Goal: Information Seeking & Learning: Learn about a topic

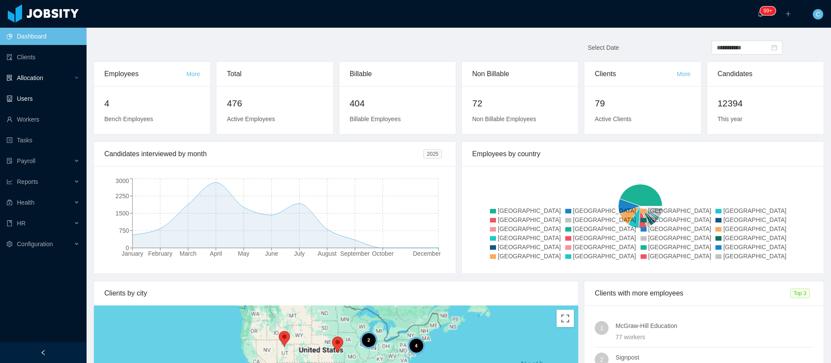
click at [32, 84] on div "Allocation" at bounding box center [43, 77] width 87 height 17
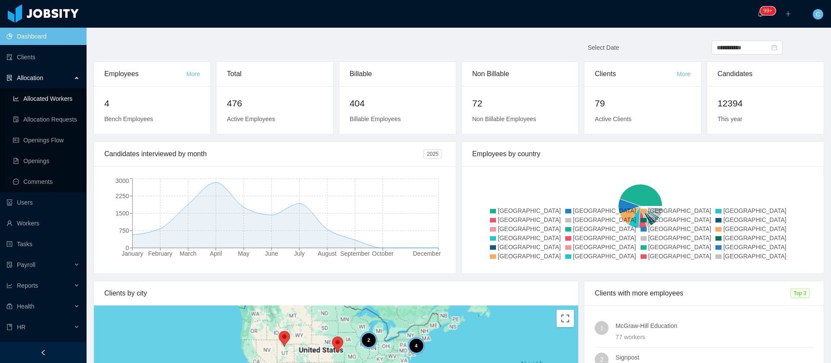
click at [39, 97] on link "Allocated Workers" at bounding box center [46, 98] width 67 height 17
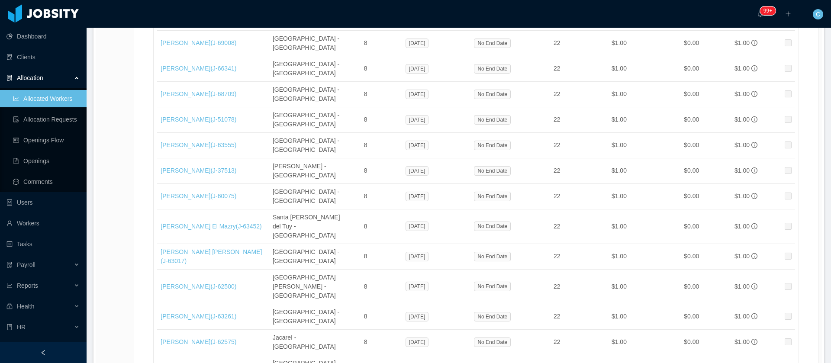
scroll to position [14531, 0]
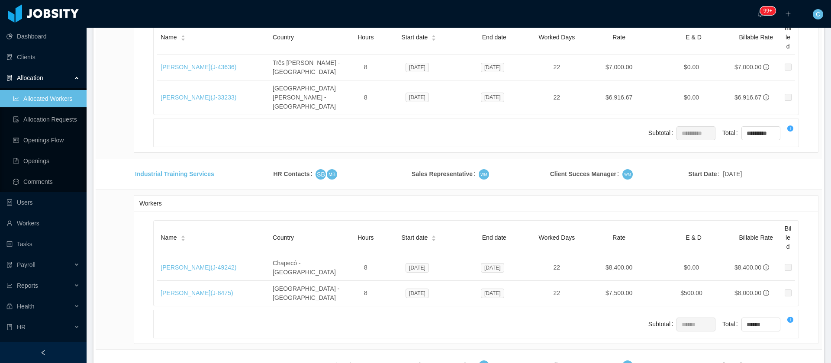
click at [775, 301] on li "500 / page" at bounding box center [788, 299] width 40 height 14
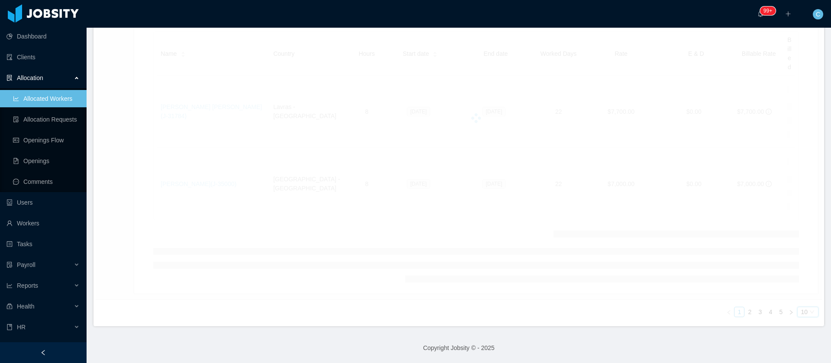
scroll to position [11983, 0]
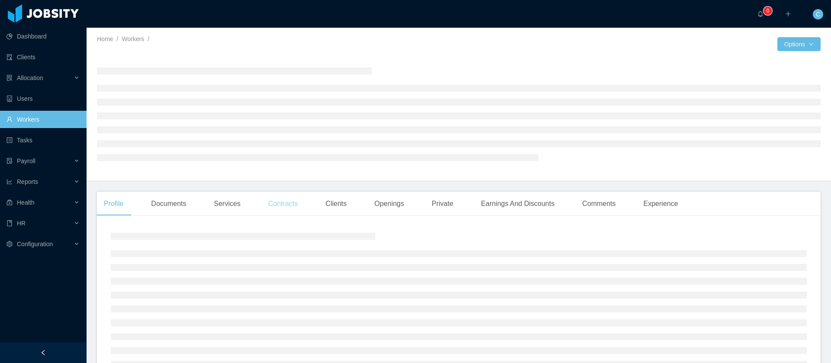
click at [270, 206] on div "Contracts" at bounding box center [282, 204] width 43 height 24
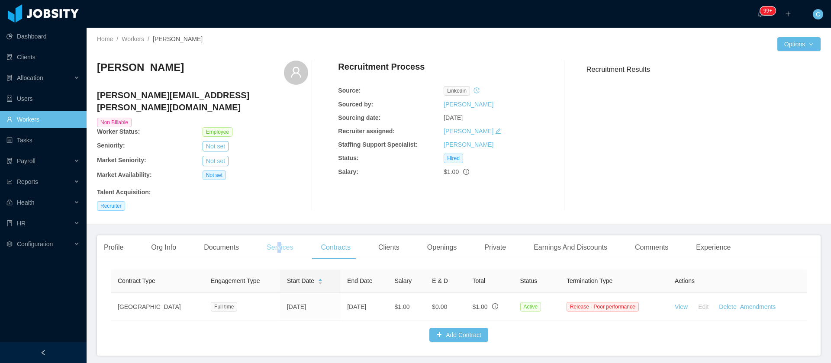
click at [278, 235] on div "Services" at bounding box center [280, 247] width 40 height 24
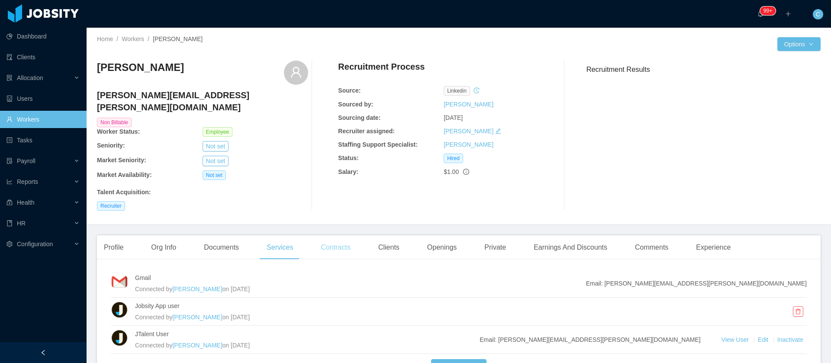
click at [333, 241] on div "Contracts" at bounding box center [335, 247] width 43 height 24
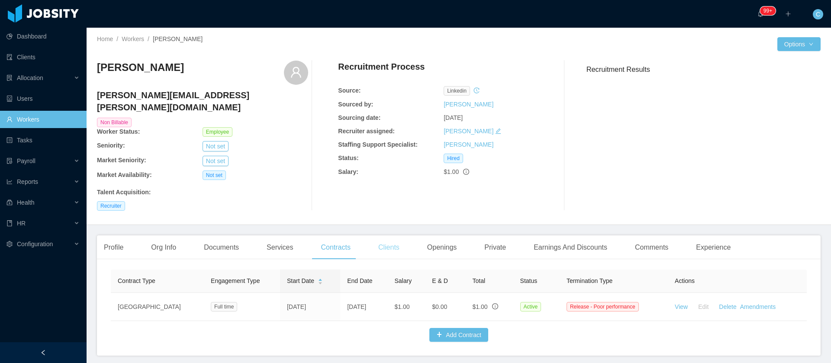
click at [389, 238] on div "Clients" at bounding box center [388, 247] width 35 height 24
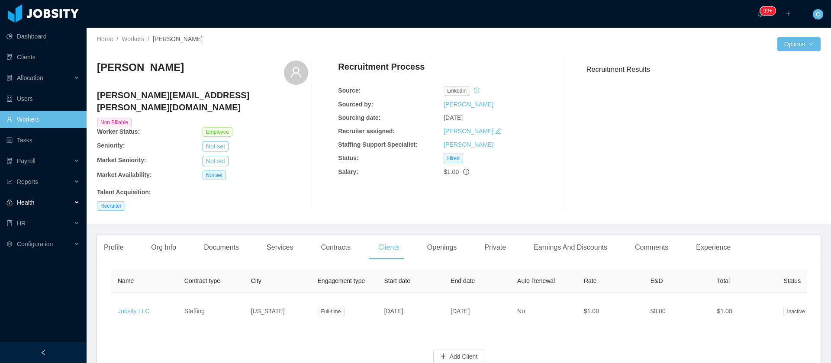
click at [44, 209] on div "Health" at bounding box center [43, 202] width 87 height 17
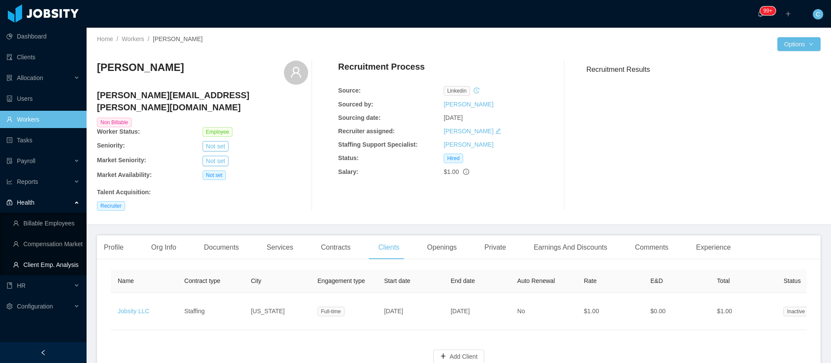
click at [53, 269] on link "Client Emp. Analysis" at bounding box center [46, 264] width 67 height 17
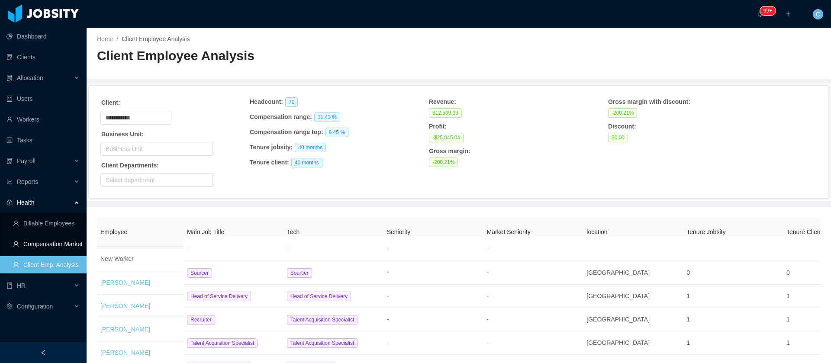
click at [74, 243] on link "Compensation Market" at bounding box center [46, 243] width 67 height 17
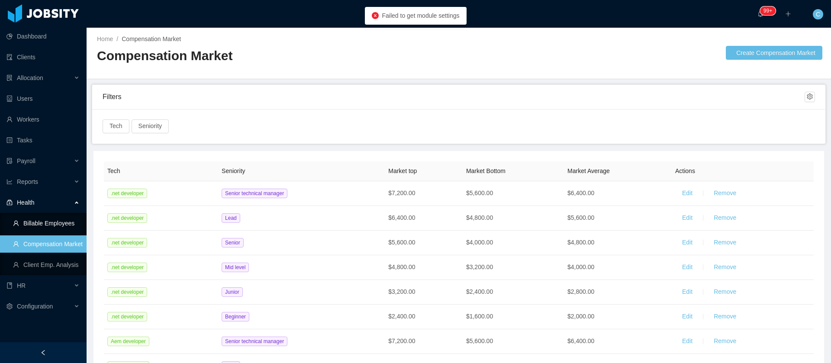
click at [53, 219] on link "Billable Employees" at bounding box center [46, 223] width 67 height 17
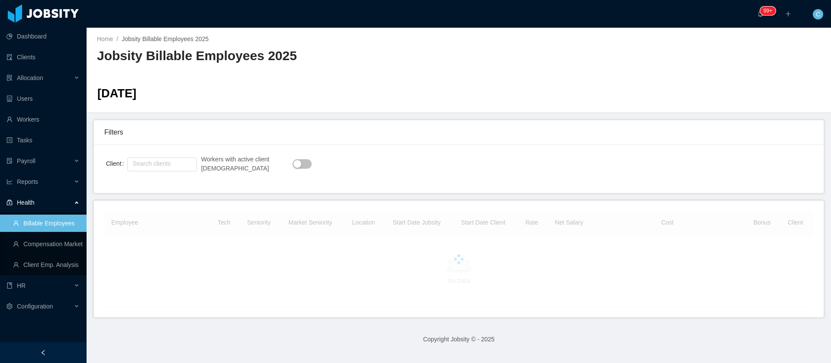
click at [293, 167] on button "button" at bounding box center [302, 164] width 19 height 10
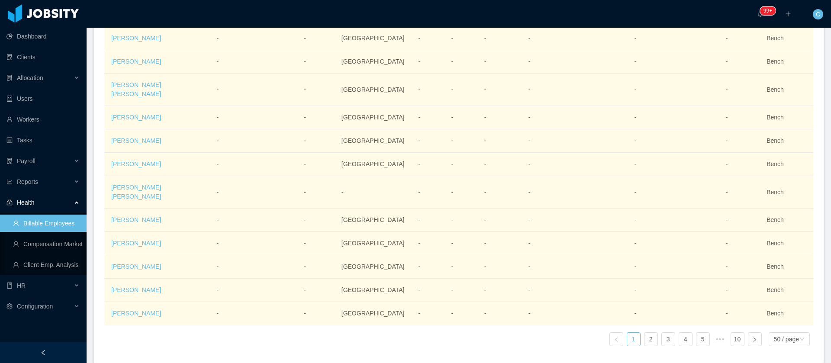
scroll to position [1598, 0]
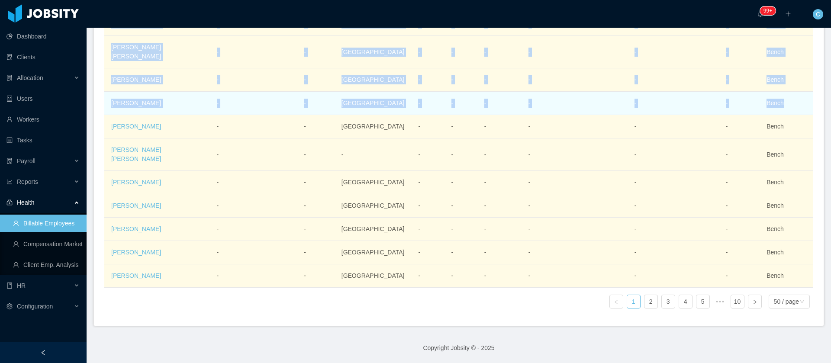
drag, startPoint x: 127, startPoint y: 270, endPoint x: 830, endPoint y: 326, distance: 705.4
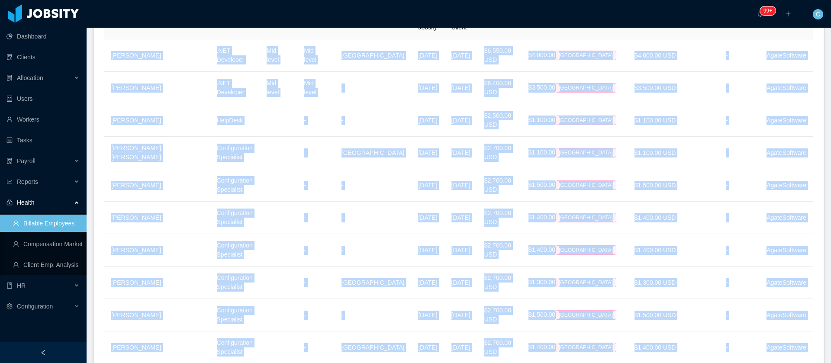
scroll to position [0, 0]
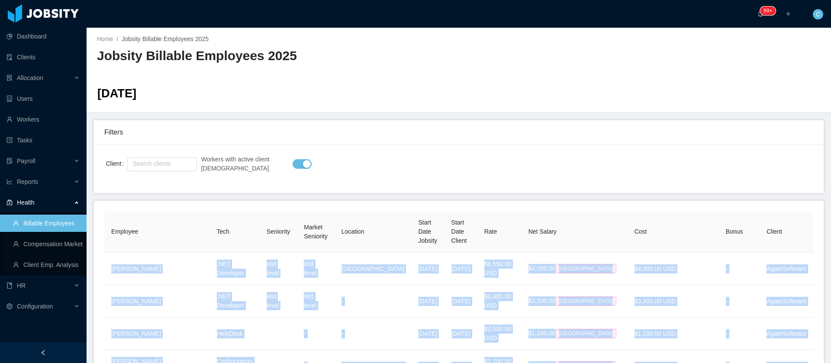
click at [293, 165] on button "button" at bounding box center [302, 164] width 19 height 10
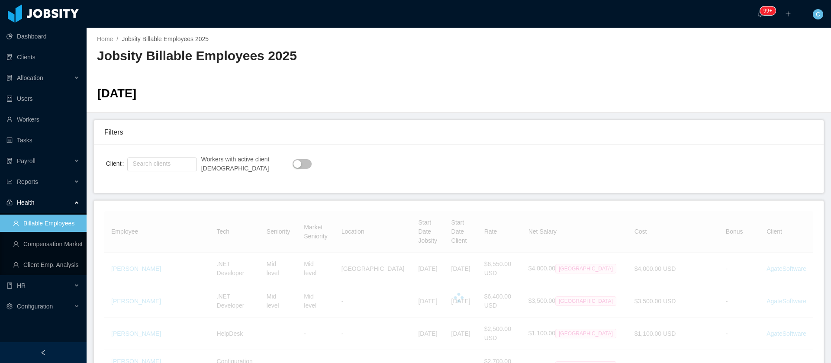
click at [293, 164] on button "button" at bounding box center [302, 164] width 19 height 10
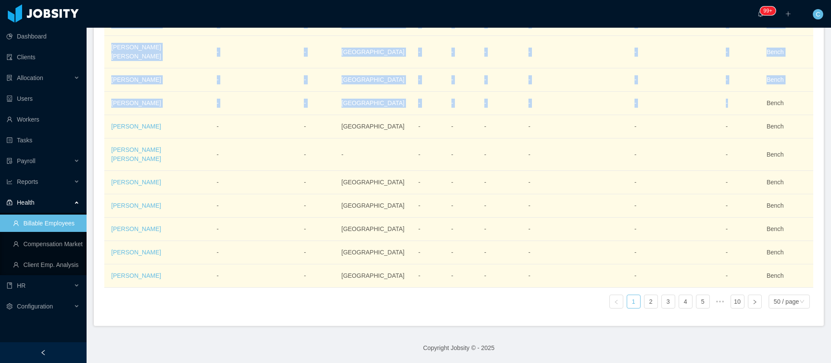
scroll to position [1598, 0]
click at [780, 295] on div "50 / page" at bounding box center [786, 301] width 25 height 13
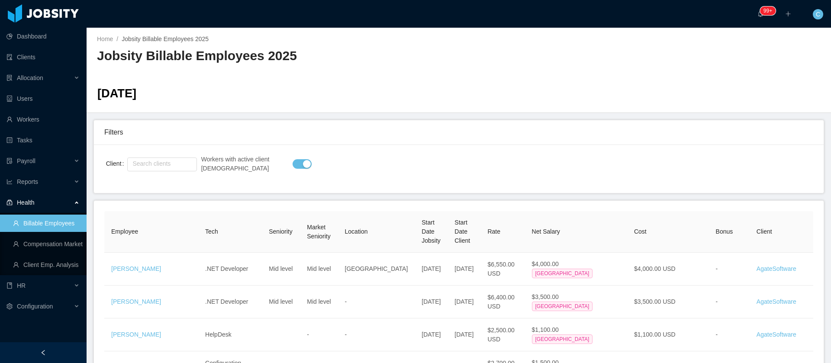
click at [143, 250] on th "Employee" at bounding box center [151, 232] width 94 height 42
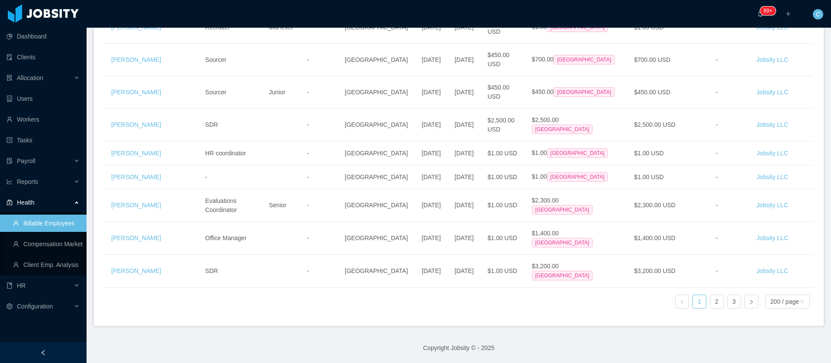
scroll to position [6969, 0]
drag, startPoint x: 102, startPoint y: 273, endPoint x: 772, endPoint y: 69, distance: 699.6
click at [711, 295] on link "2" at bounding box center [716, 301] width 13 height 13
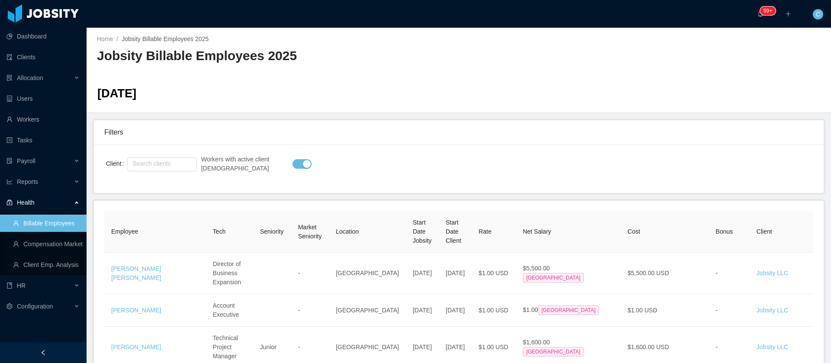
click at [688, 155] on div "Client Search clients Workers with active client contract" at bounding box center [458, 169] width 717 height 28
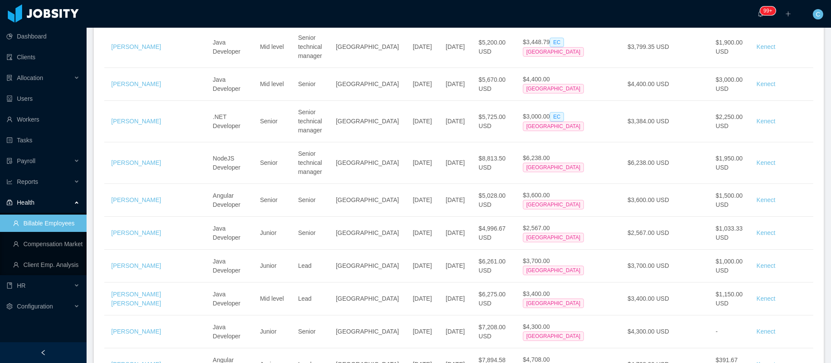
scroll to position [1428, 0]
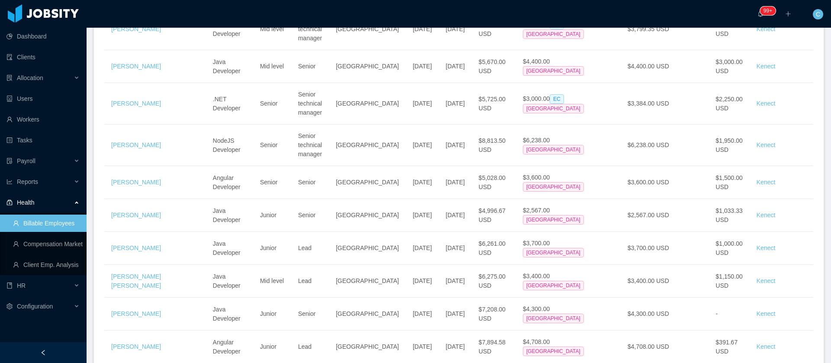
drag, startPoint x: 102, startPoint y: 227, endPoint x: 100, endPoint y: 217, distance: 10.7
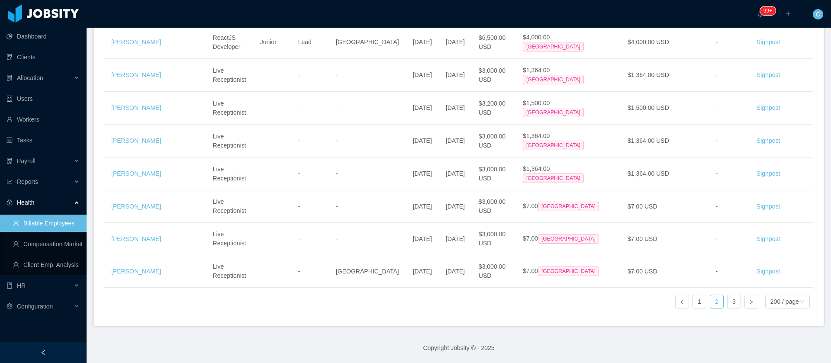
scroll to position [8365, 0]
drag, startPoint x: 108, startPoint y: 227, endPoint x: 817, endPoint y: 279, distance: 710.3
click at [817, 279] on section "··· 99+ ··· ··· C ··· Home / Jobsity Billable Employees 2025 / Jobsity Billable…" at bounding box center [459, 181] width 744 height 363
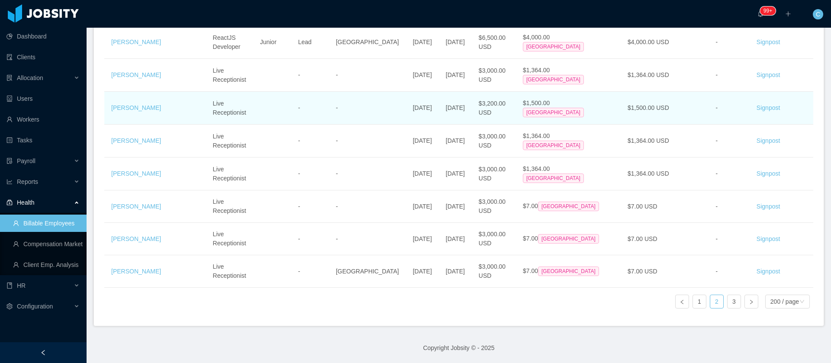
copy table "Employee Tech Seniority Market Seniority Location Start Date Jobsity Start Date…"
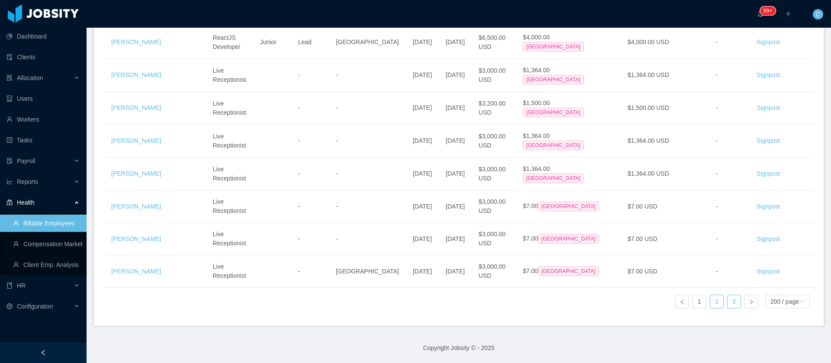
click at [728, 295] on link "3" at bounding box center [733, 301] width 13 height 13
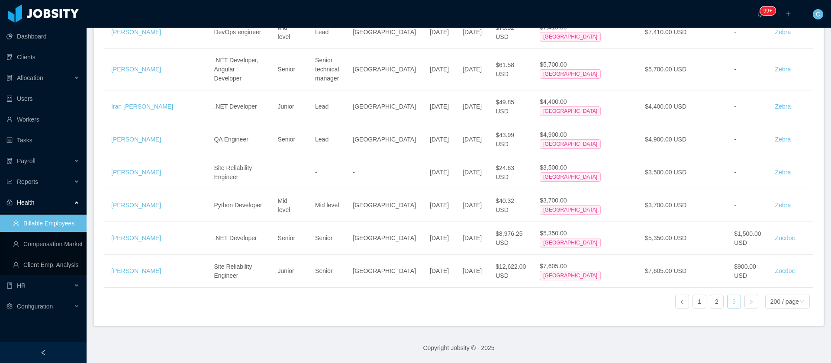
scroll to position [3007, 0]
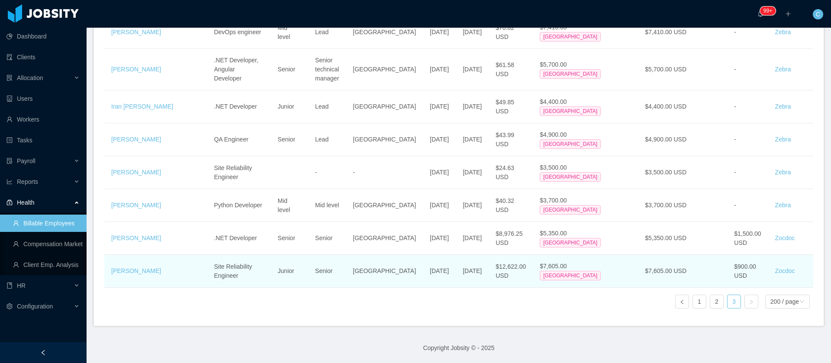
click at [785, 262] on td "Zocdoc" at bounding box center [790, 271] width 45 height 33
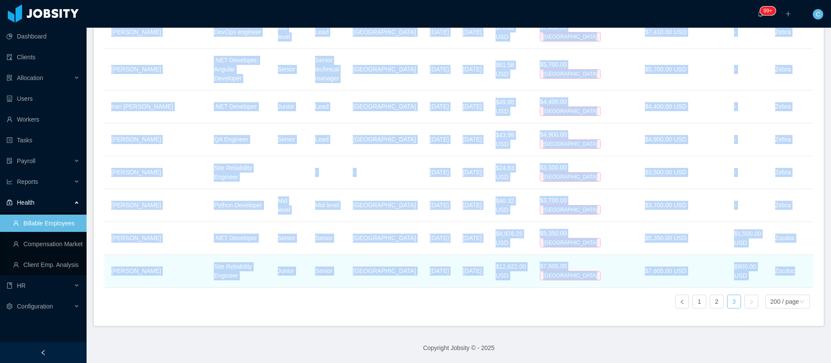
drag, startPoint x: 108, startPoint y: 278, endPoint x: 788, endPoint y: 267, distance: 679.5
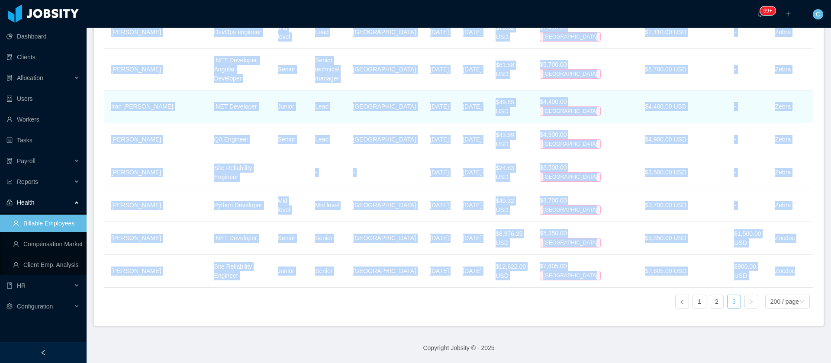
copy tbody "María Laura Díaz Live Receptionist - - Mar 14th, 2025 Mar 17th, 2025 $3,000.00 …"
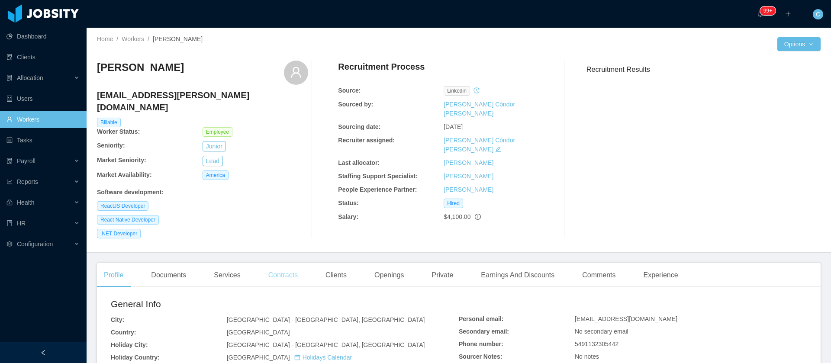
click at [273, 264] on div "Contracts" at bounding box center [282, 275] width 43 height 24
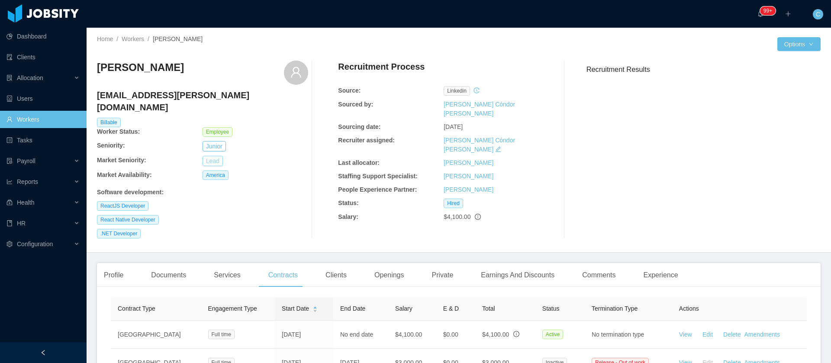
click at [207, 156] on button "Lead" at bounding box center [213, 161] width 20 height 10
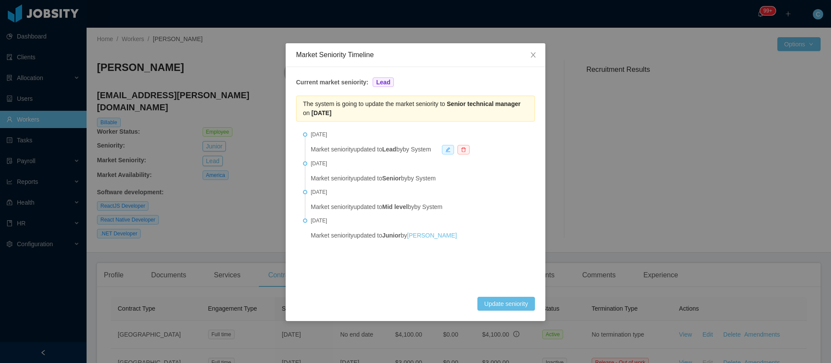
click at [209, 196] on div "Market Seniority Timeline Current market seniority: Lead The system is going to…" at bounding box center [415, 181] width 831 height 363
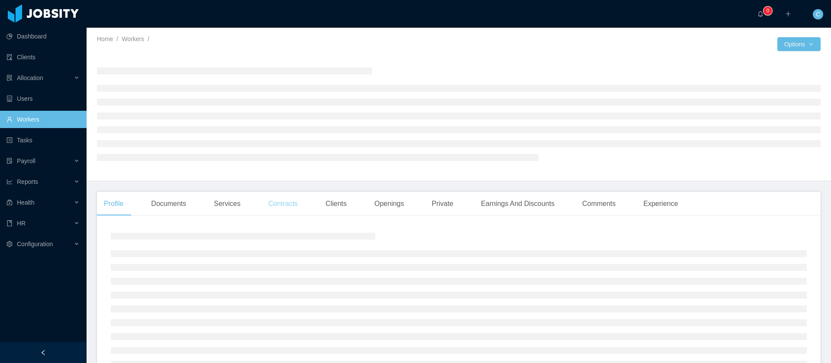
click at [270, 206] on div "Contracts" at bounding box center [282, 204] width 43 height 24
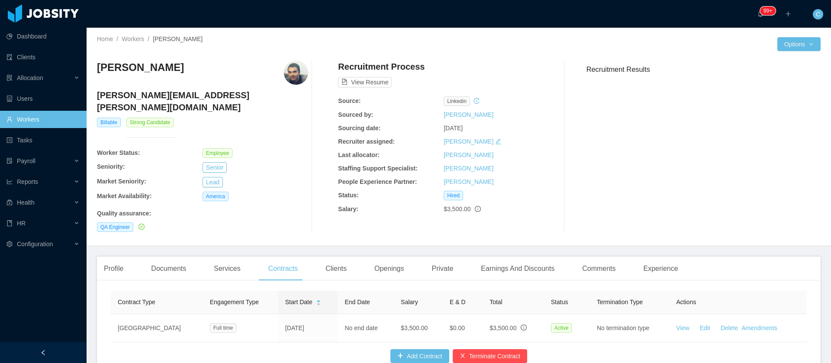
drag, startPoint x: 183, startPoint y: 73, endPoint x: 99, endPoint y: 76, distance: 84.0
click at [99, 76] on div "[PERSON_NAME]" at bounding box center [202, 73] width 211 height 24
copy h3 "[PERSON_NAME]"
